Goal: Transaction & Acquisition: Purchase product/service

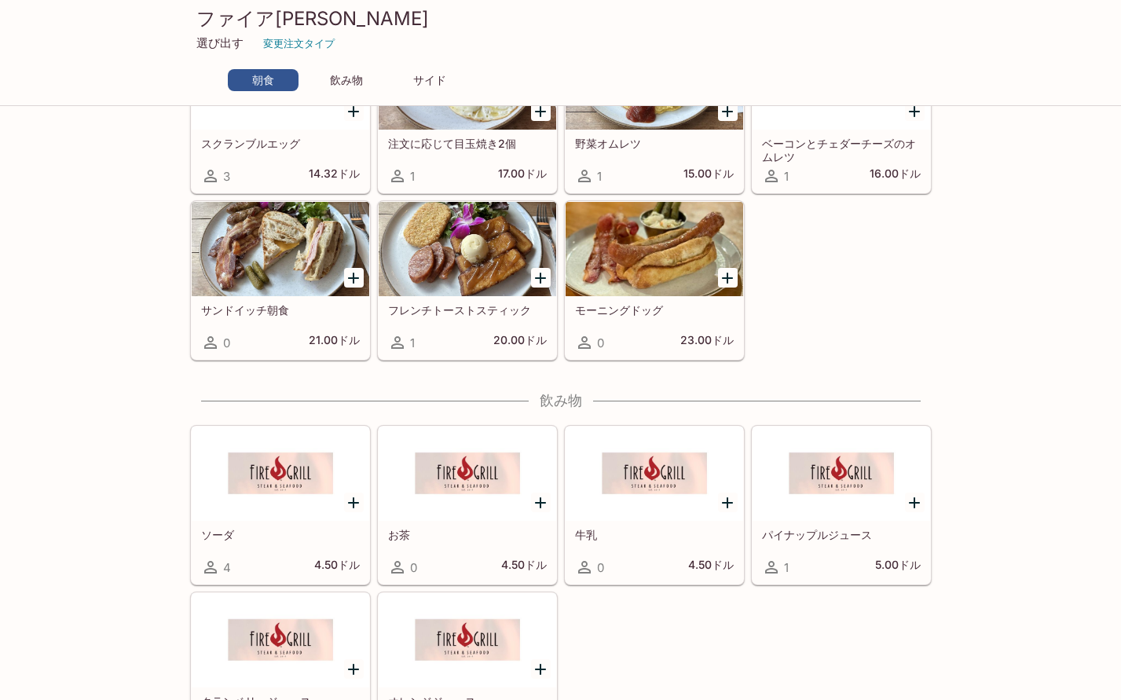
scroll to position [236, 0]
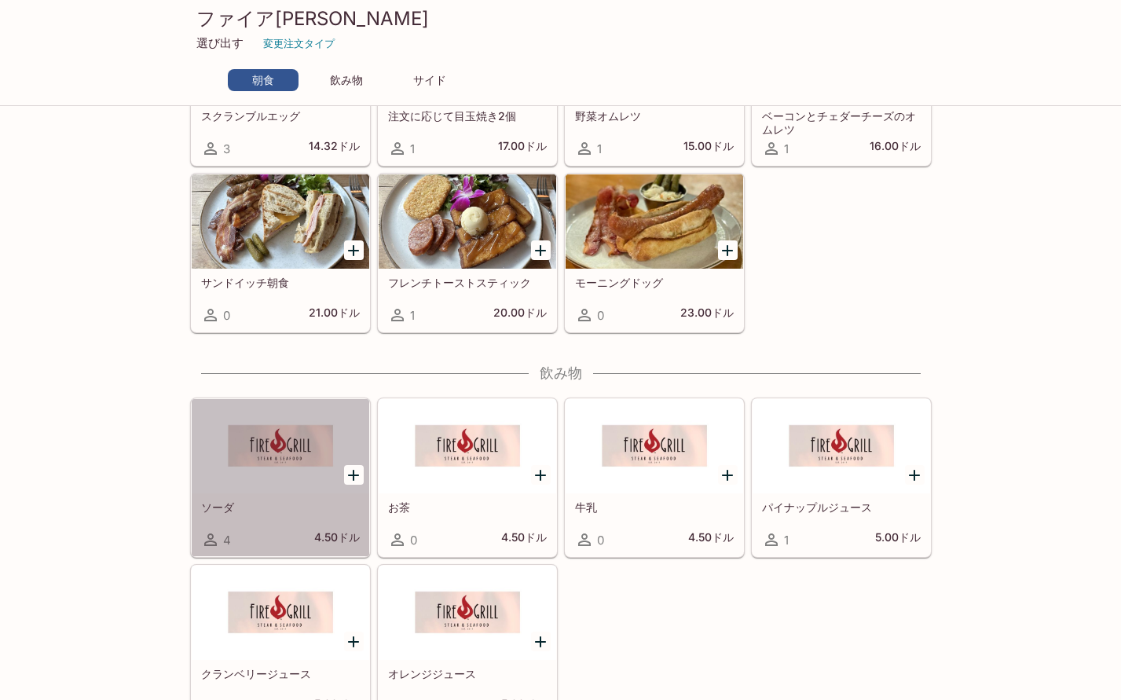
click at [278, 492] on div at bounding box center [281, 446] width 178 height 94
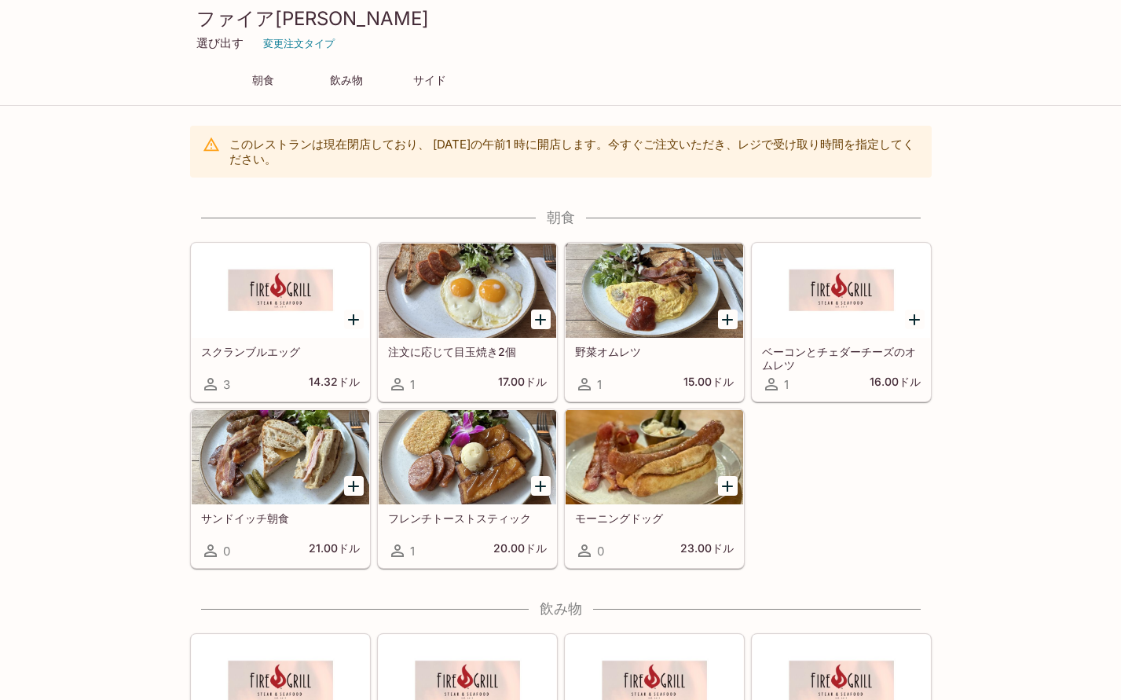
click at [223, 46] on font "選び出す" at bounding box center [219, 42] width 47 height 15
click at [284, 41] on font "変更注文タイプ" at bounding box center [298, 43] width 71 height 13
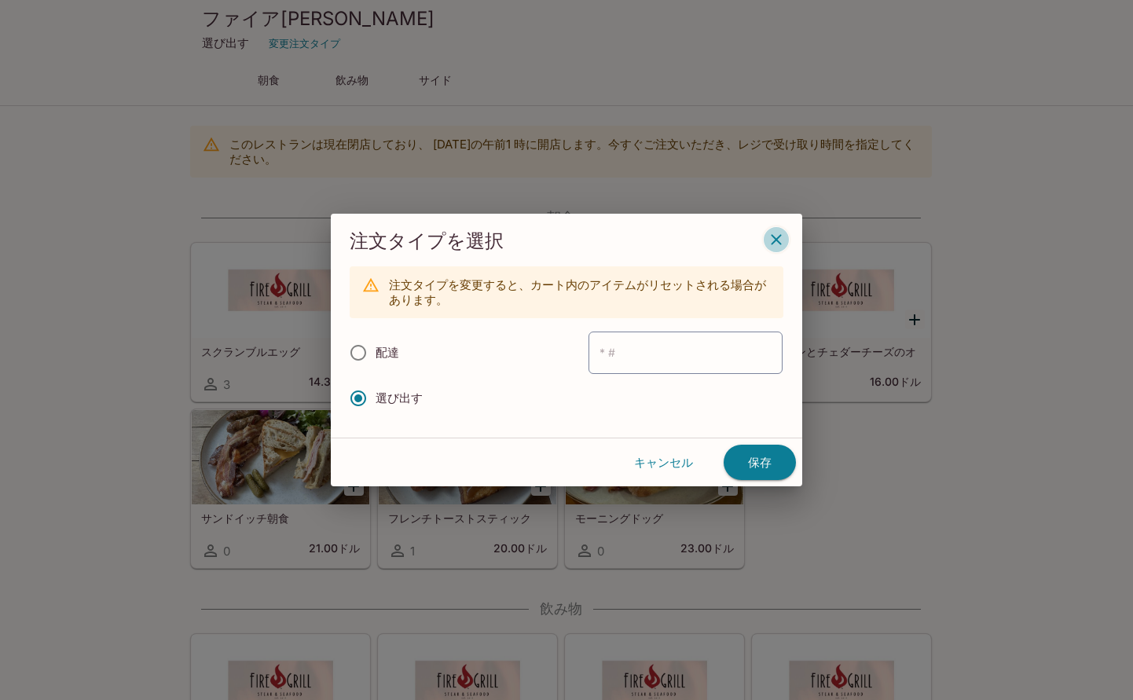
click at [779, 238] on icon "button" at bounding box center [776, 239] width 19 height 19
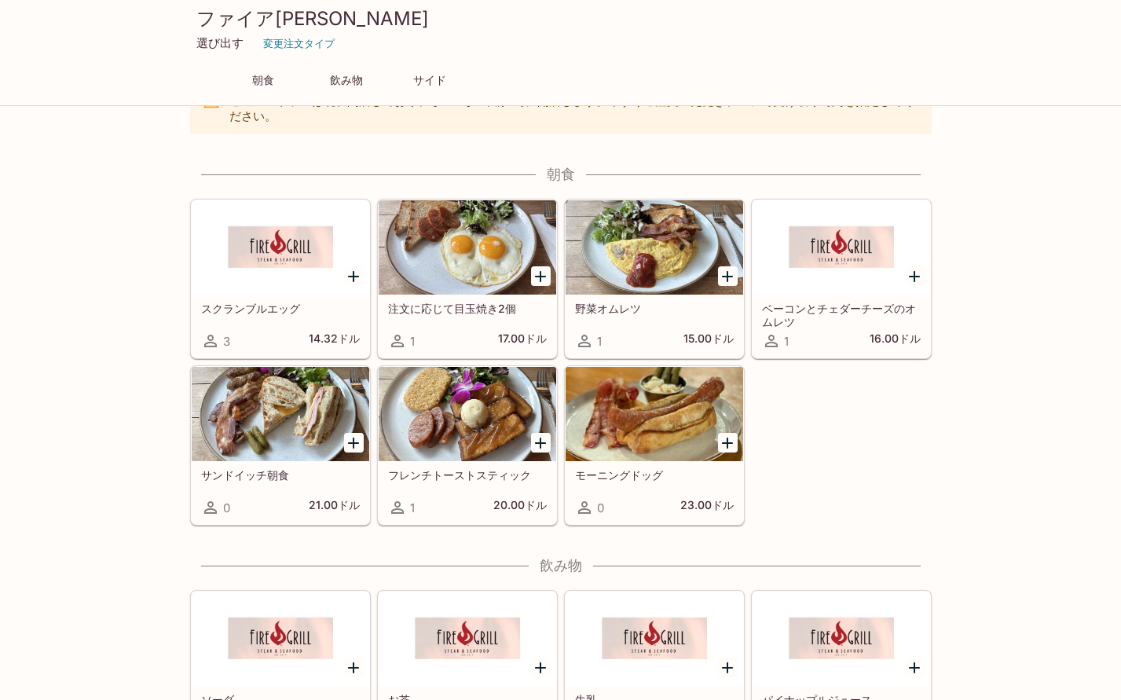
scroll to position [79, 0]
